Goal: Task Accomplishment & Management: Manage account settings

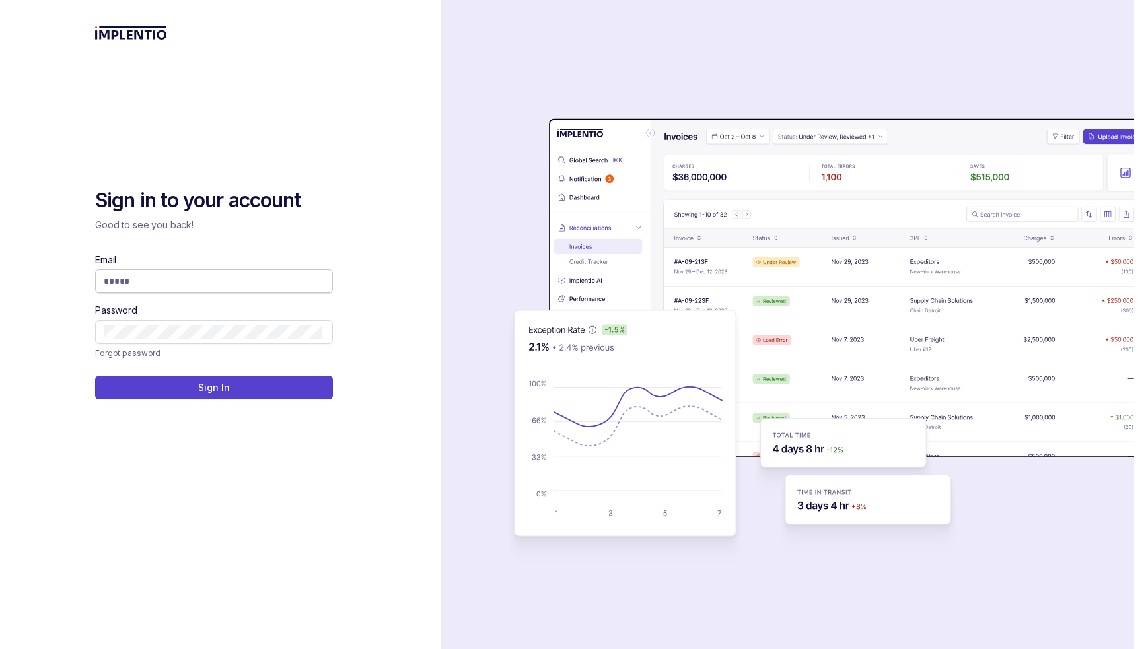
click at [250, 285] on input "Email" at bounding box center [213, 281] width 218 height 13
type input "**********"
